Goal: Information Seeking & Learning: Learn about a topic

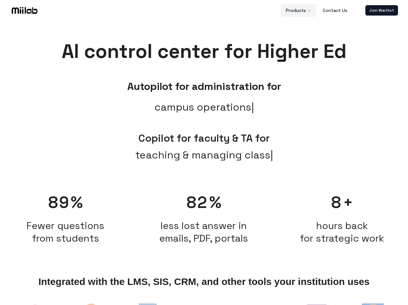
click at [299, 10] on button "Products" at bounding box center [299, 10] width 36 height 13
click at [382, 10] on link "Join Waitlist" at bounding box center [382, 10] width 33 height 10
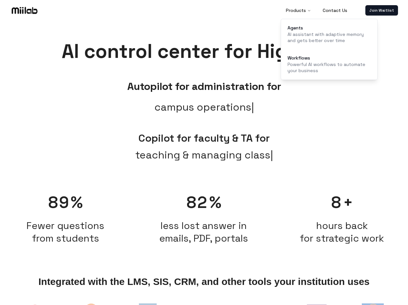
click at [204, 162] on span "teaching & managing class" at bounding box center [204, 155] width 138 height 16
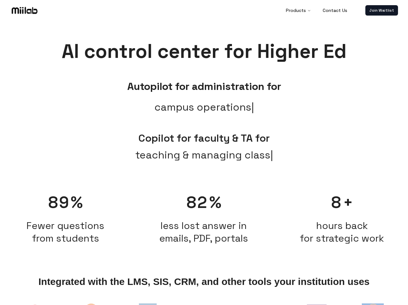
click at [66, 219] on span "Fewer questions from students" at bounding box center [66, 231] width 132 height 25
click at [204, 219] on h2 "less lost answer in emails, PDF, portals" at bounding box center [204, 231] width 132 height 25
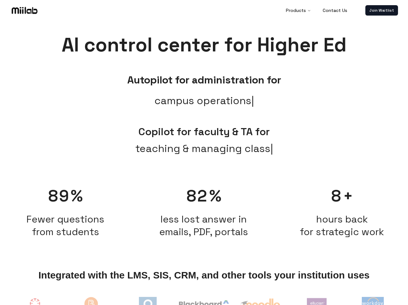
click at [342, 215] on span "hours back for strategic work" at bounding box center [342, 225] width 84 height 25
click at [35, 303] on img at bounding box center [35, 307] width 27 height 27
click at [91, 303] on img at bounding box center [91, 308] width 30 height 28
click at [148, 303] on img at bounding box center [148, 306] width 18 height 18
click at [204, 303] on img at bounding box center [204, 306] width 50 height 12
